Goal: Task Accomplishment & Management: Use online tool/utility

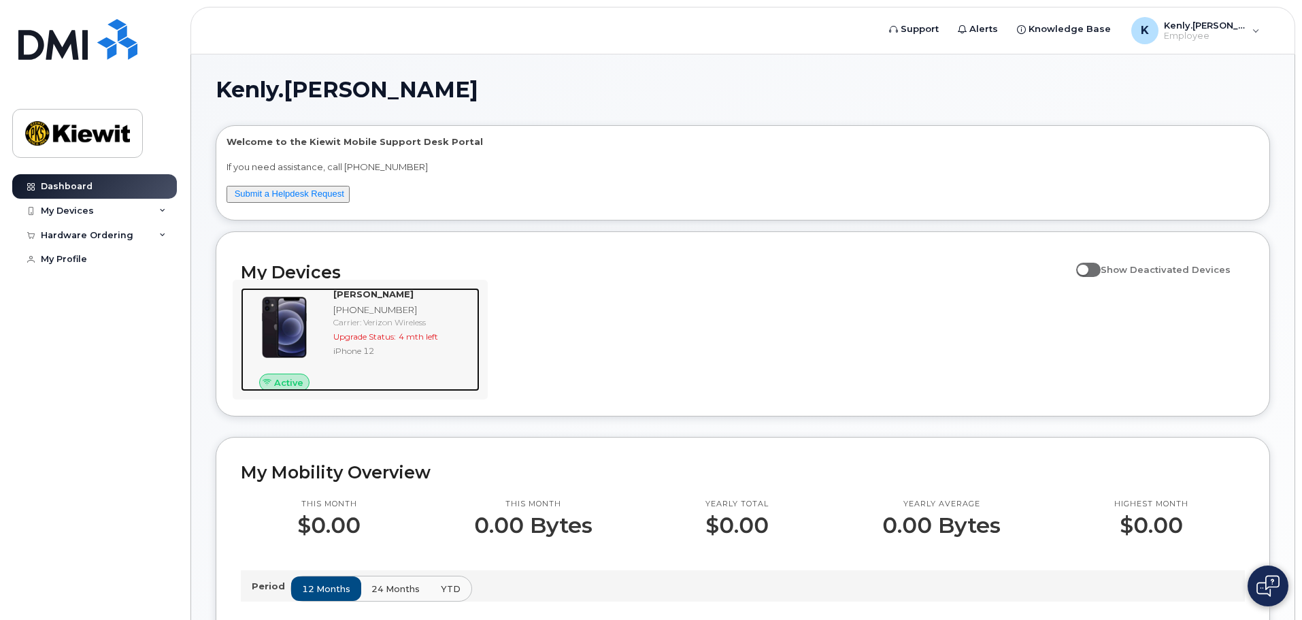
click at [381, 320] on div "Carrier: Verizon Wireless" at bounding box center [403, 322] width 141 height 12
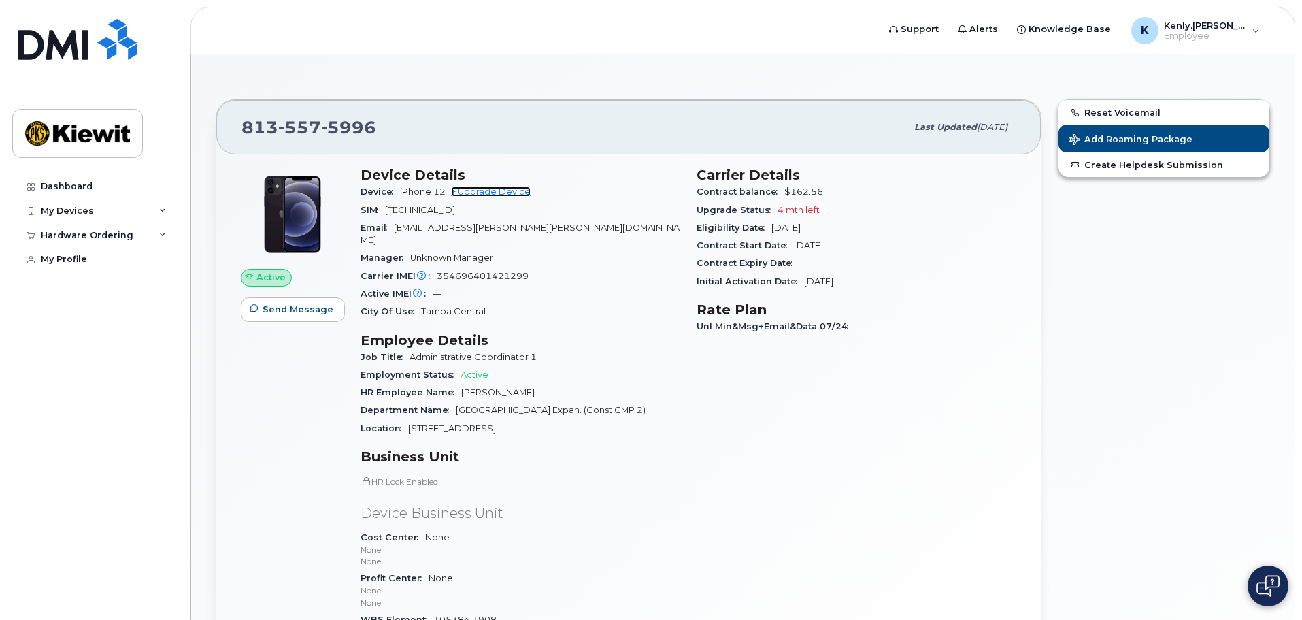
click at [489, 188] on link "+ Upgrade Device" at bounding box center [491, 191] width 80 height 10
click at [345, 389] on div "Active Send Message" at bounding box center [293, 415] width 120 height 512
click at [259, 279] on span "Active" at bounding box center [271, 277] width 29 height 13
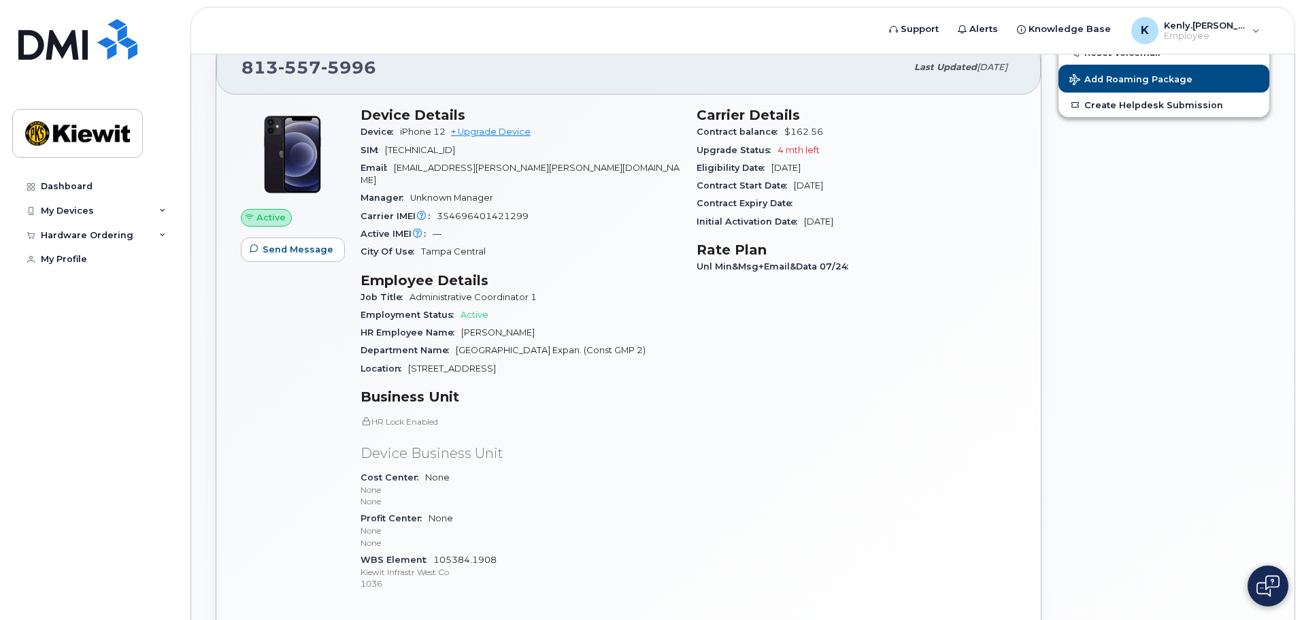
scroll to position [49, 0]
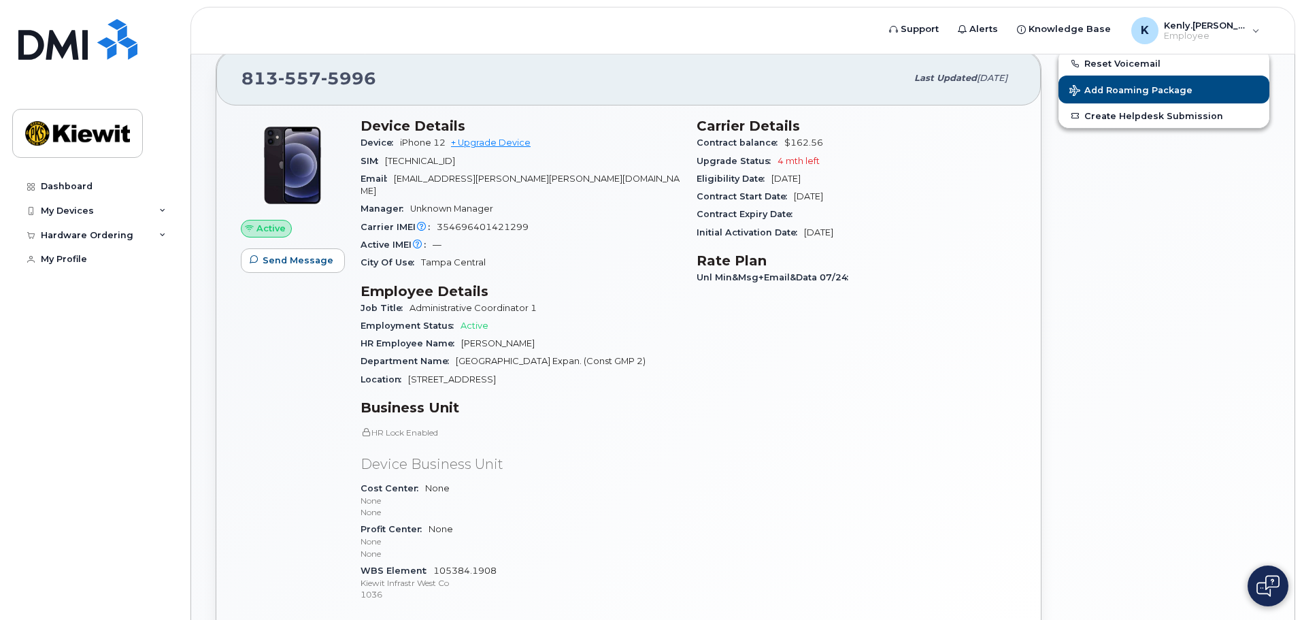
click at [836, 350] on div "Carrier Details Contract balance $162.56 Upgrade Status 4 mth left Eligibility …" at bounding box center [857, 366] width 336 height 512
drag, startPoint x: 716, startPoint y: 274, endPoint x: 796, endPoint y: 274, distance: 80.3
click at [796, 274] on span "Unl Min&Msg+Email&Data 07/24" at bounding box center [776, 277] width 159 height 10
click at [941, 294] on div "Carrier Details Contract balance $162.56 Upgrade Status 4 mth left Eligibility …" at bounding box center [857, 366] width 336 height 512
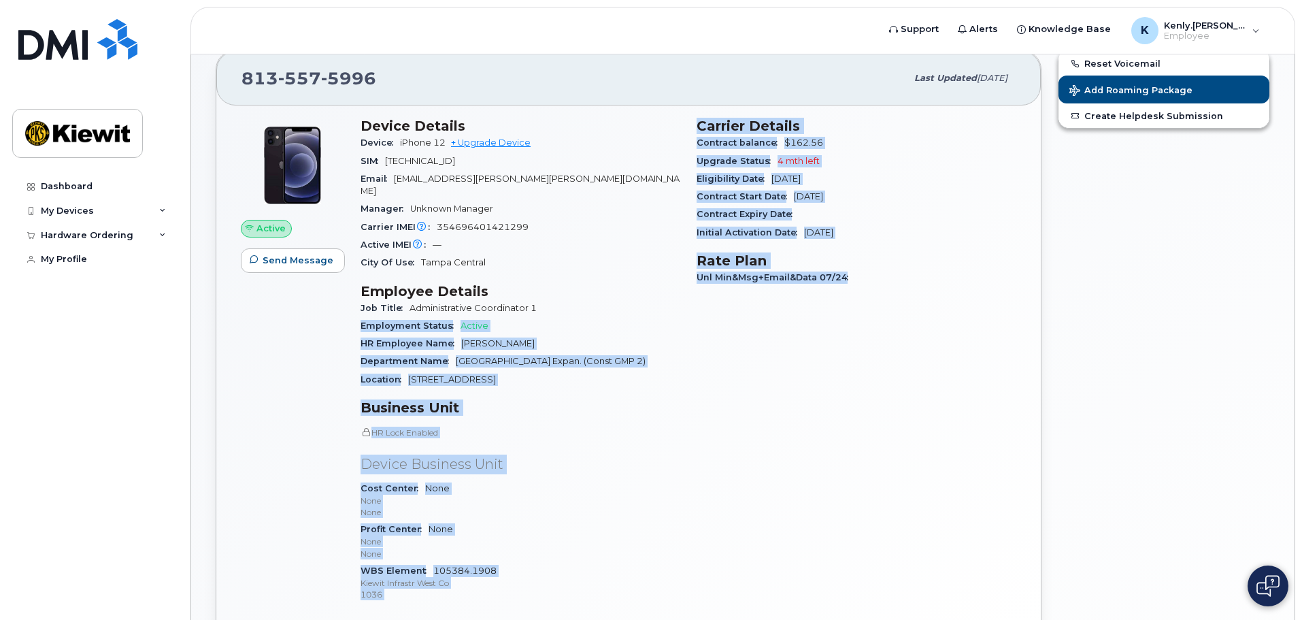
drag, startPoint x: 856, startPoint y: 280, endPoint x: 664, endPoint y: 286, distance: 192.0
click at [664, 286] on div "Device Details Device iPhone 12 + Upgrade Device SIM 89148000008124342209 Email…" at bounding box center [688, 366] width 672 height 512
click at [746, 301] on div "Carrier Details Contract balance $162.56 Upgrade Status 4 mth left Eligibility …" at bounding box center [857, 366] width 336 height 512
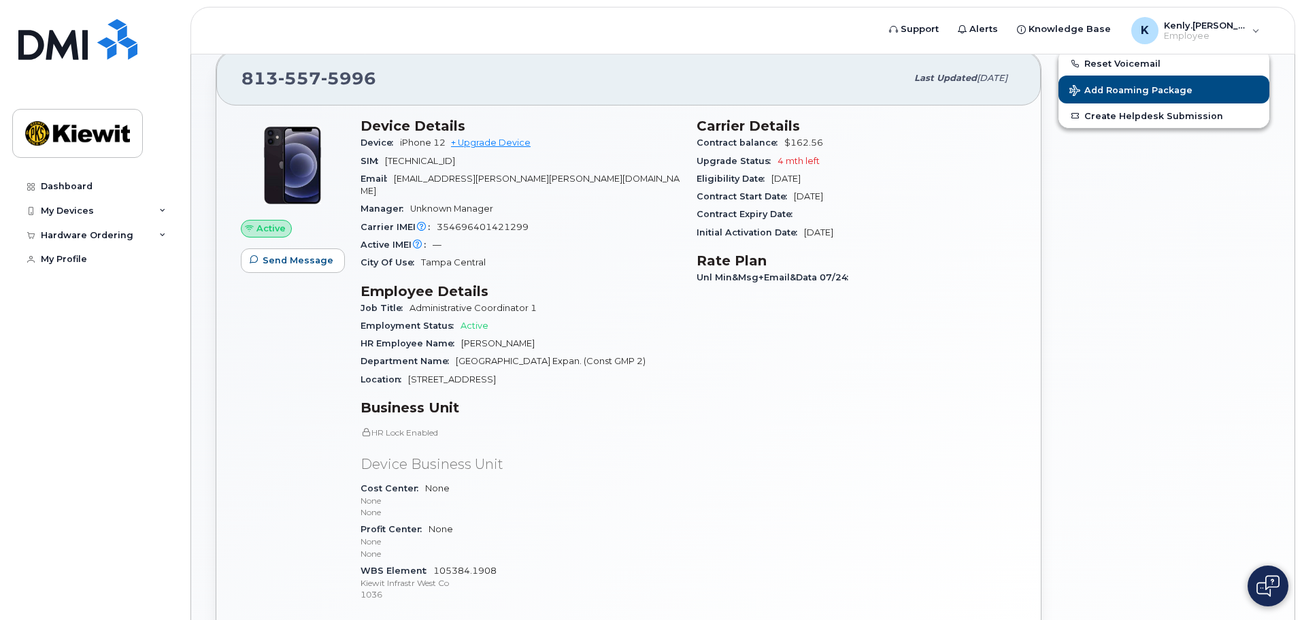
click at [757, 233] on span "Initial Activation Date" at bounding box center [751, 232] width 108 height 10
drag, startPoint x: 693, startPoint y: 233, endPoint x: 887, endPoint y: 237, distance: 194.6
click at [887, 237] on div "Carrier Details Contract balance $162.56 Upgrade Status 4 mth left Eligibility …" at bounding box center [857, 366] width 336 height 512
click at [887, 257] on h3 "Rate Plan" at bounding box center [857, 260] width 320 height 16
drag, startPoint x: 776, startPoint y: 218, endPoint x: 695, endPoint y: 216, distance: 81.0
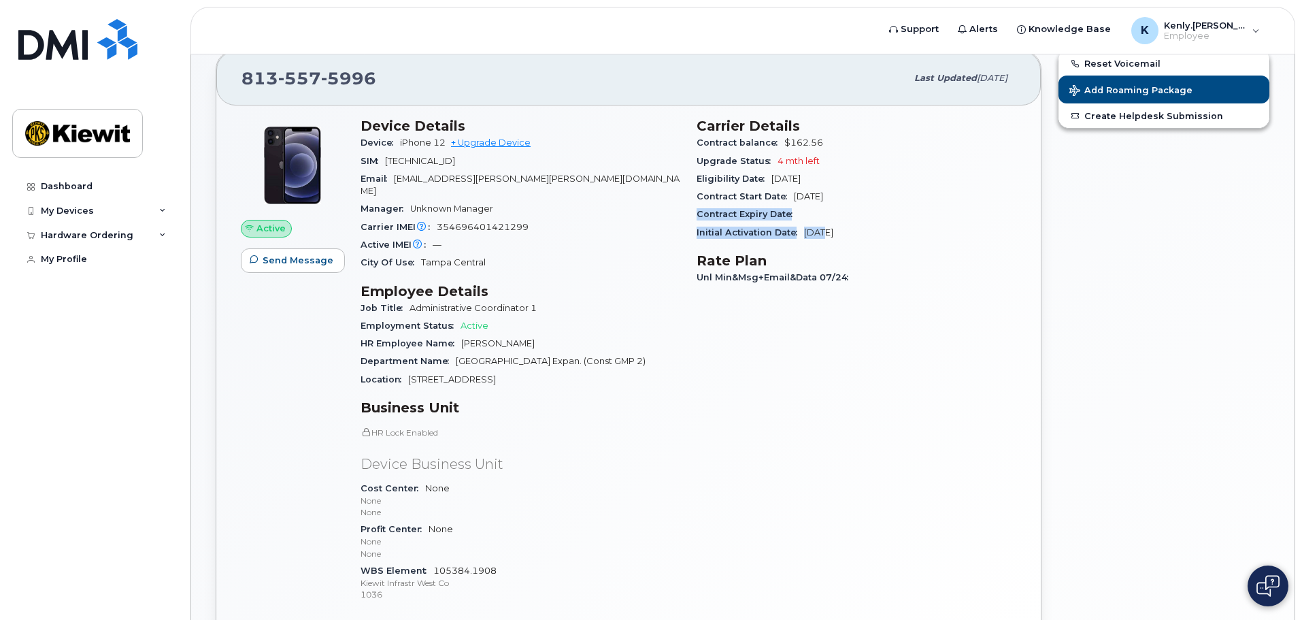
click at [696, 210] on div "Carrier Details Contract balance $162.56 Upgrade Status 4 mth left Eligibility …" at bounding box center [857, 366] width 336 height 512
click at [842, 327] on div "Carrier Details Contract balance $162.56 Upgrade Status 4 mth left Eligibility …" at bounding box center [857, 366] width 336 height 512
drag, startPoint x: 860, startPoint y: 197, endPoint x: 695, endPoint y: 191, distance: 165.5
click at [695, 191] on div "Carrier Details Contract balance $162.56 Upgrade Status 4 mth left Eligibility …" at bounding box center [857, 366] width 336 height 512
click at [847, 373] on div "Carrier Details Contract balance $162.56 Upgrade Status 4 mth left Eligibility …" at bounding box center [857, 366] width 336 height 512
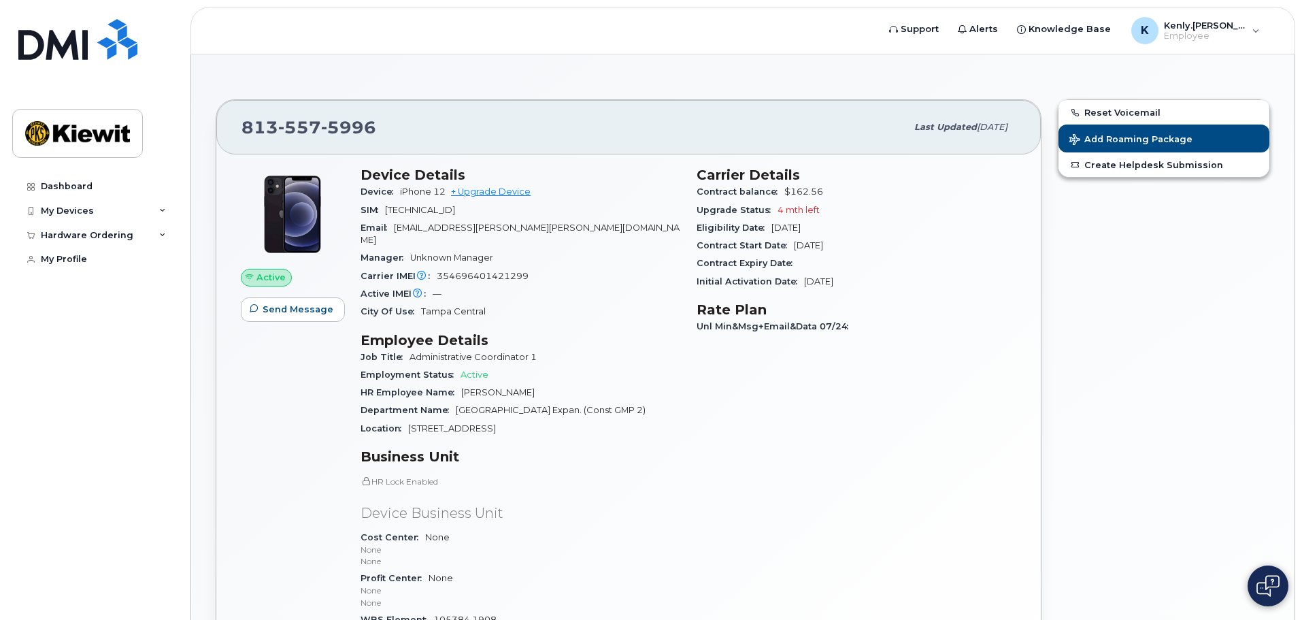
scroll to position [272, 0]
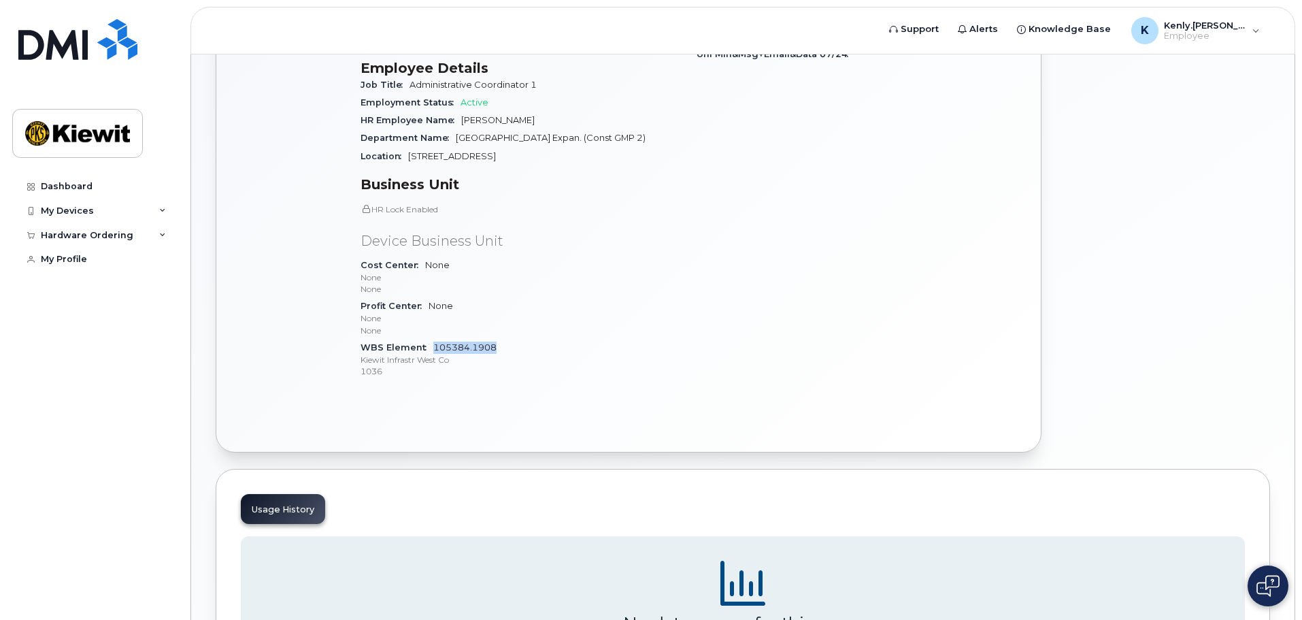
drag, startPoint x: 499, startPoint y: 344, endPoint x: 432, endPoint y: 343, distance: 66.7
click at [432, 343] on div "WBS Element 105384.1908 Kiewit Infrastr West Co 1036" at bounding box center [521, 360] width 320 height 42
click at [481, 374] on p "1036" at bounding box center [521, 371] width 320 height 12
click at [277, 340] on div "Active Send Message" at bounding box center [293, 142] width 120 height 512
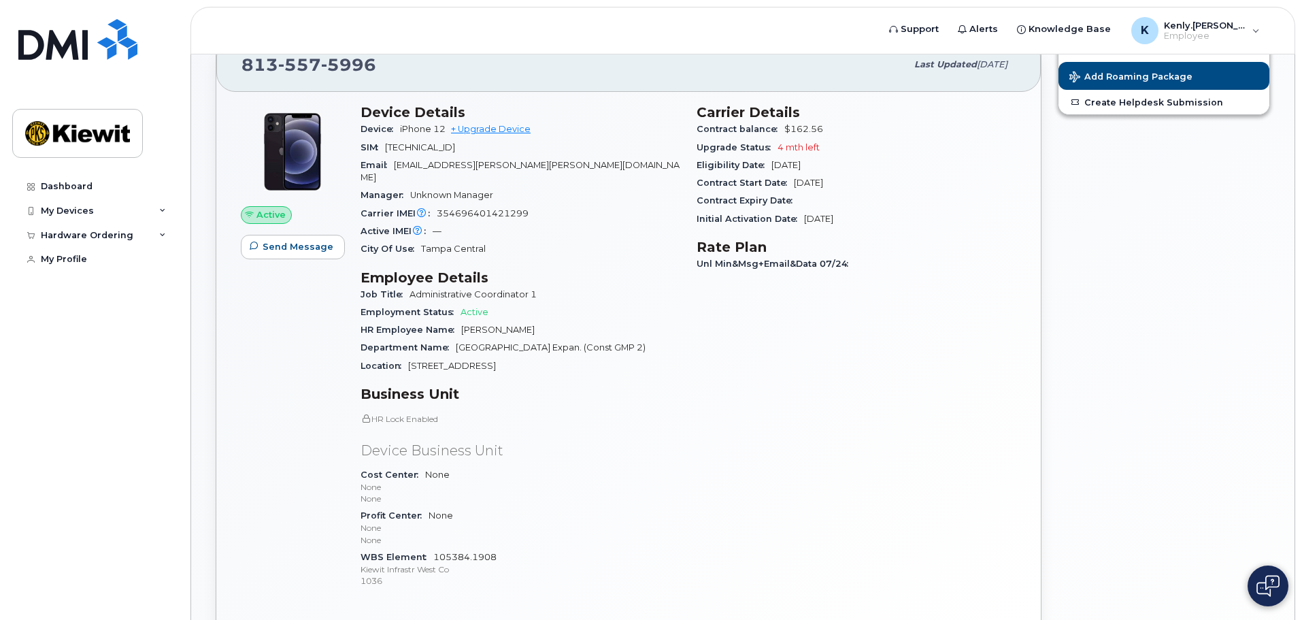
scroll to position [0, 0]
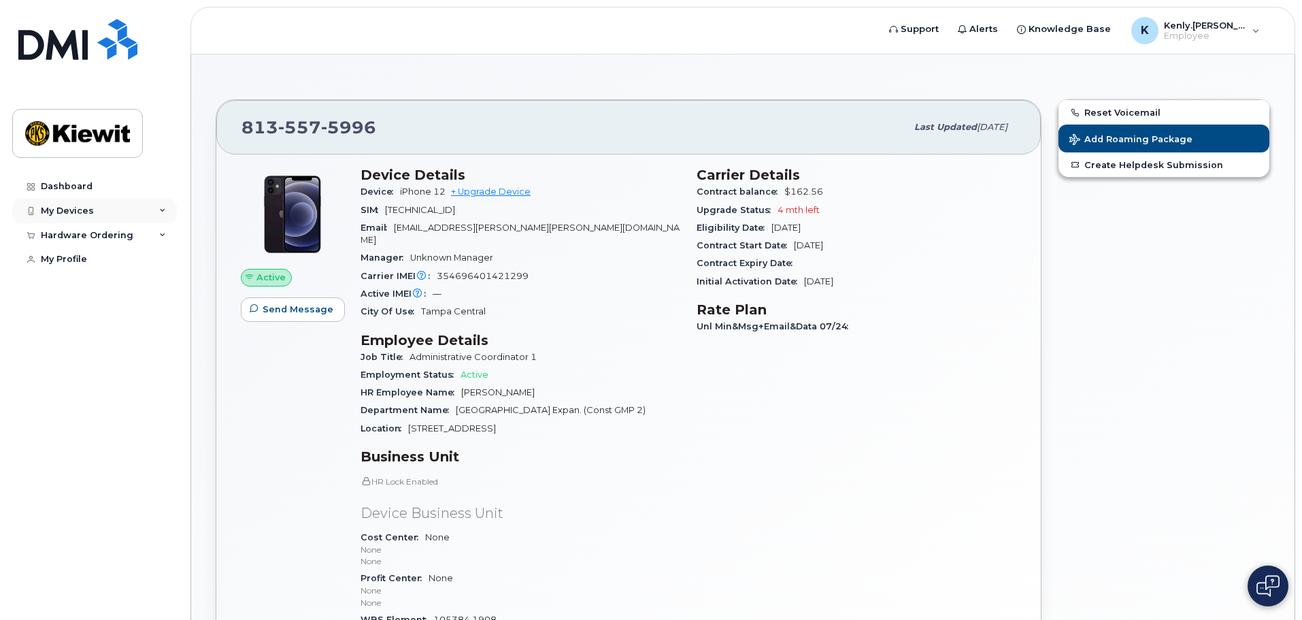
click at [165, 212] on icon at bounding box center [162, 211] width 7 height 7
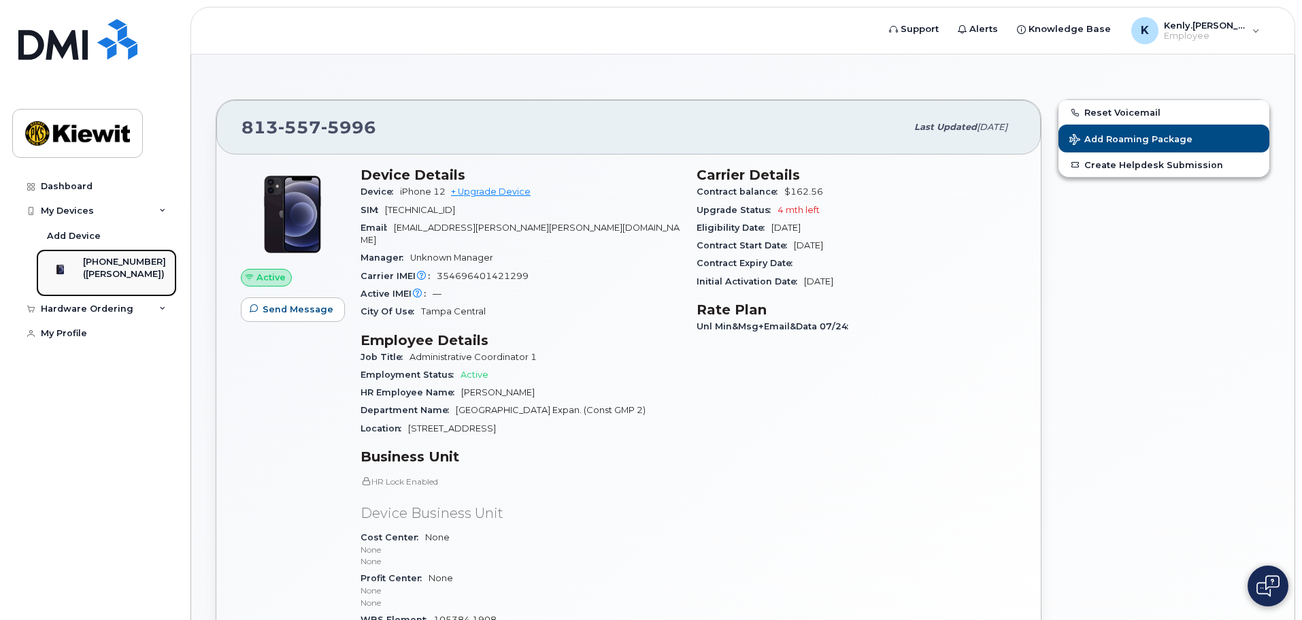
click at [121, 278] on div "([PERSON_NAME])" at bounding box center [124, 274] width 83 height 12
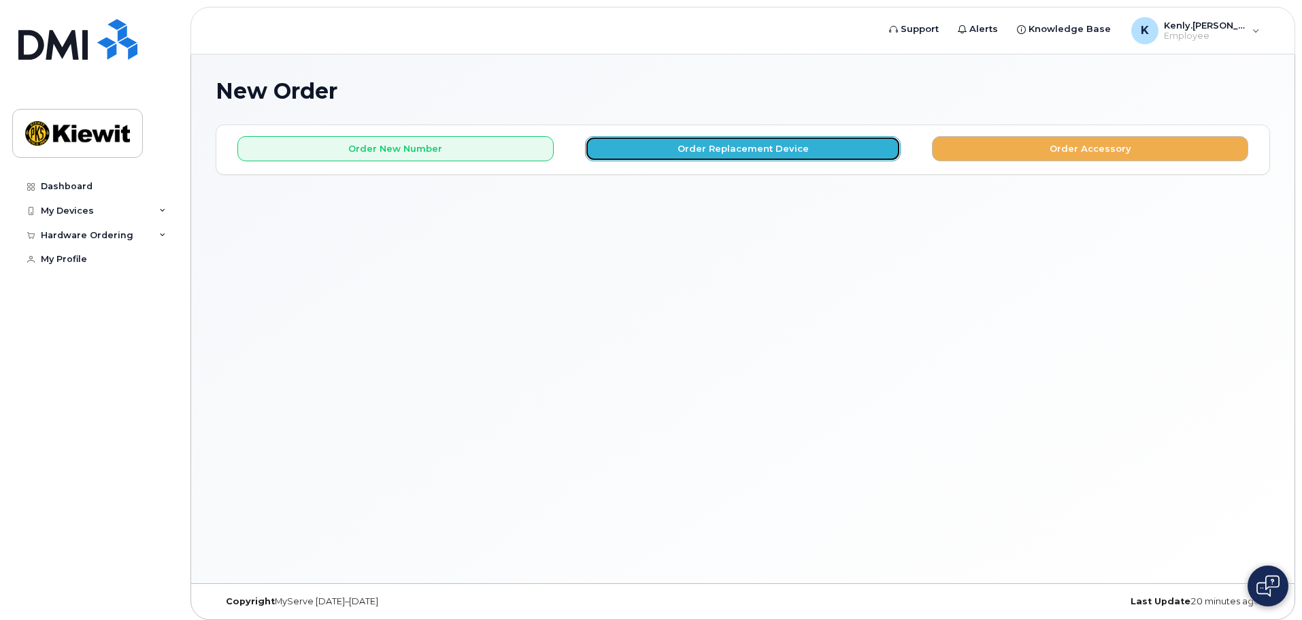
click at [755, 144] on button "Order Replacement Device" at bounding box center [743, 148] width 316 height 25
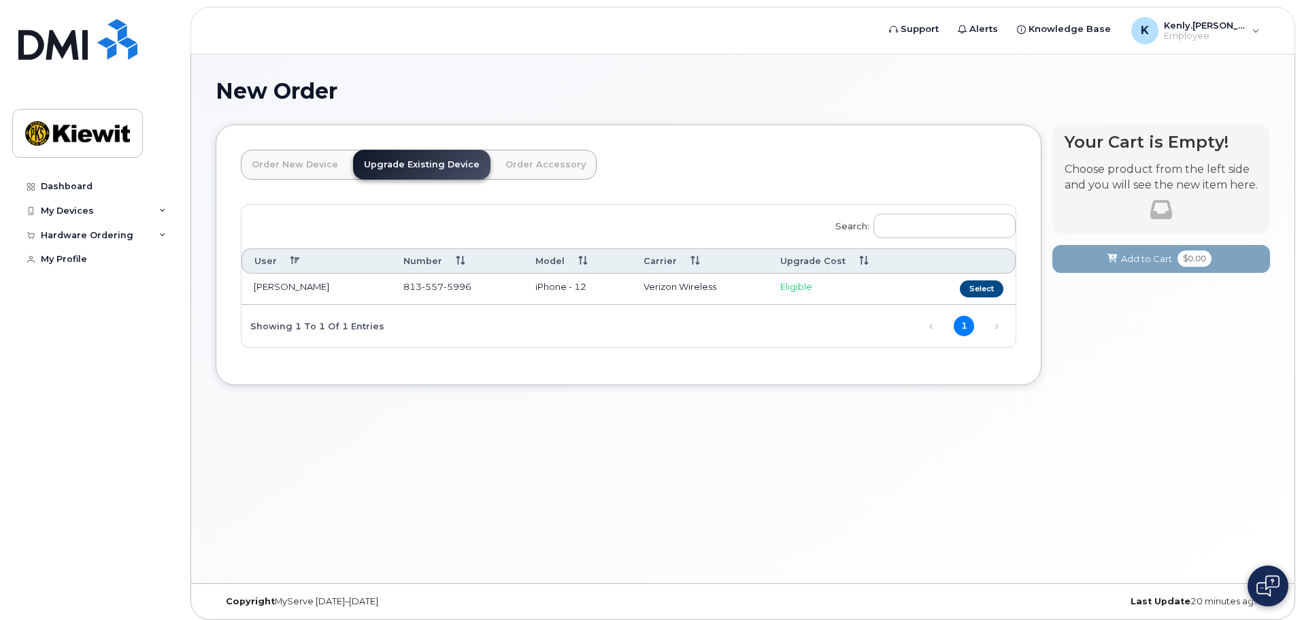
click at [295, 286] on td "SOPHIA SANDERS" at bounding box center [317, 289] width 150 height 31
click at [1282, 582] on button at bounding box center [1268, 585] width 41 height 41
click at [680, 601] on div "Copyright MyServe 2011–2025 Last Update 20 minutes ago" at bounding box center [743, 601] width 1104 height 35
click at [1264, 573] on button at bounding box center [1268, 585] width 41 height 41
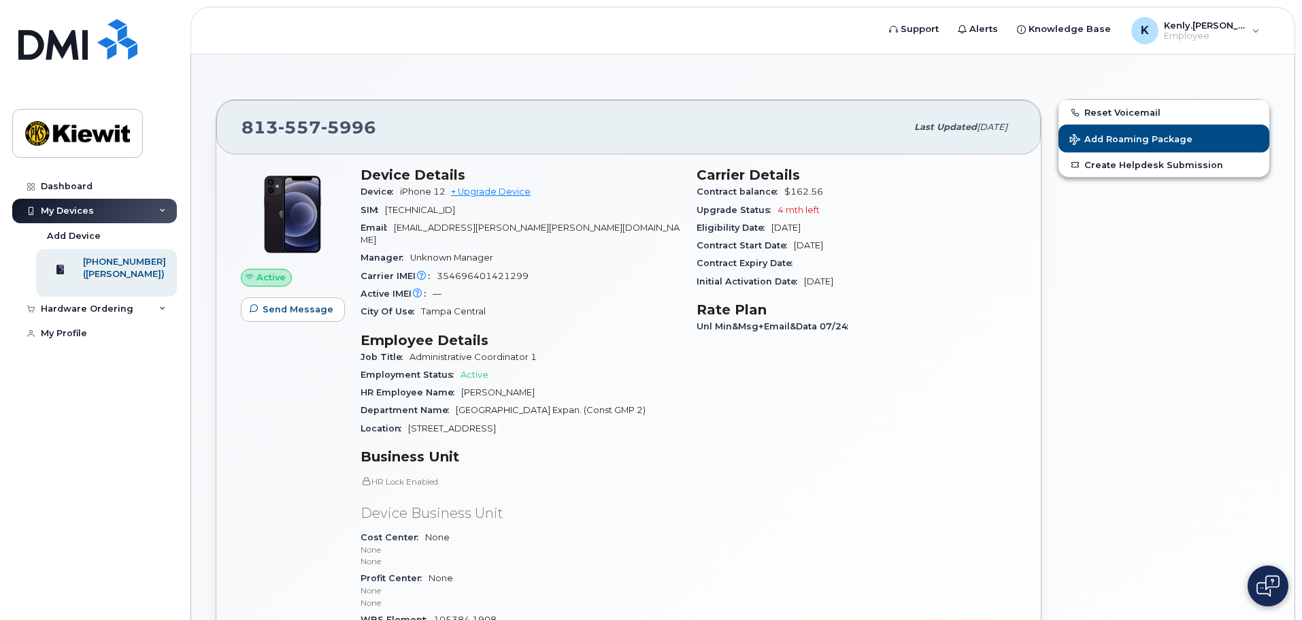
click at [136, 444] on div "Dashboard My Devices Add Device [PHONE_NUMBER] ([PERSON_NAME]) Hardware Orderin…" at bounding box center [96, 386] width 168 height 425
